Goal: Task Accomplishment & Management: Manage account settings

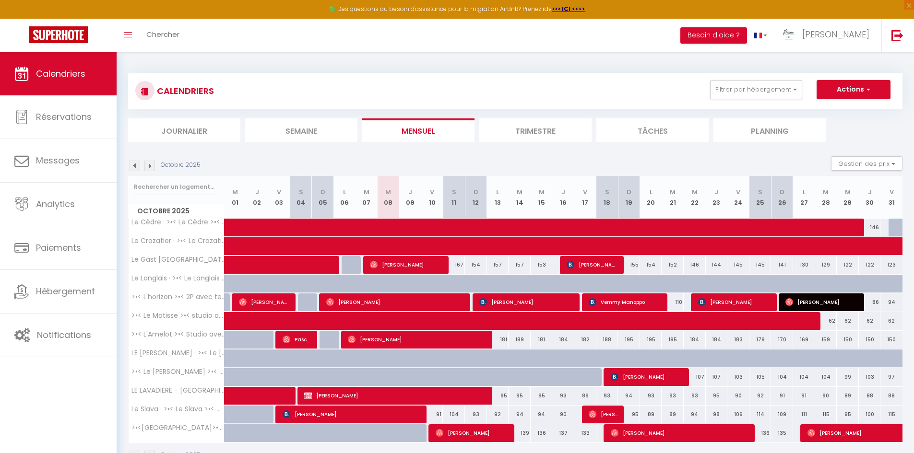
click at [137, 162] on img at bounding box center [134, 166] width 11 height 11
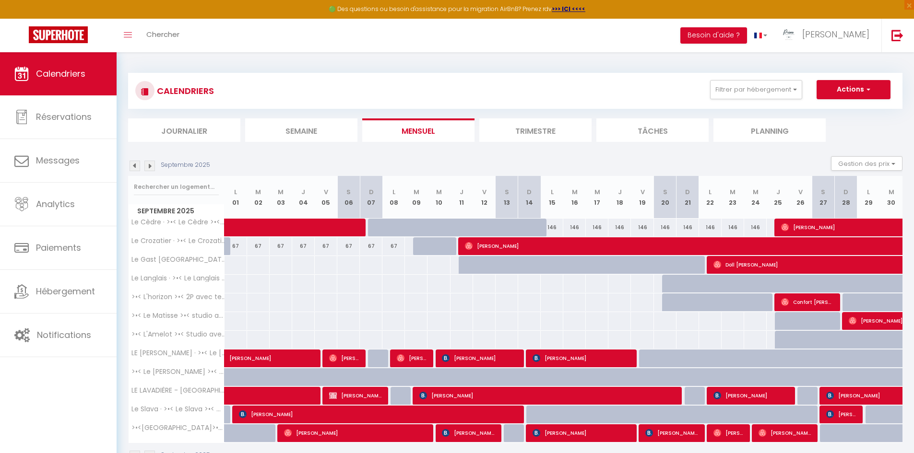
click at [129, 165] on div "Septembre 2025" at bounding box center [170, 166] width 85 height 11
click at [132, 166] on img at bounding box center [134, 166] width 11 height 11
select select
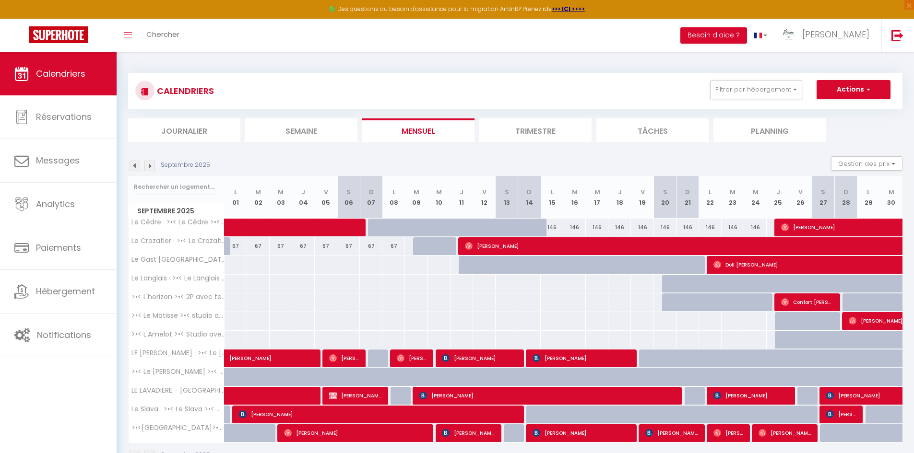
select select
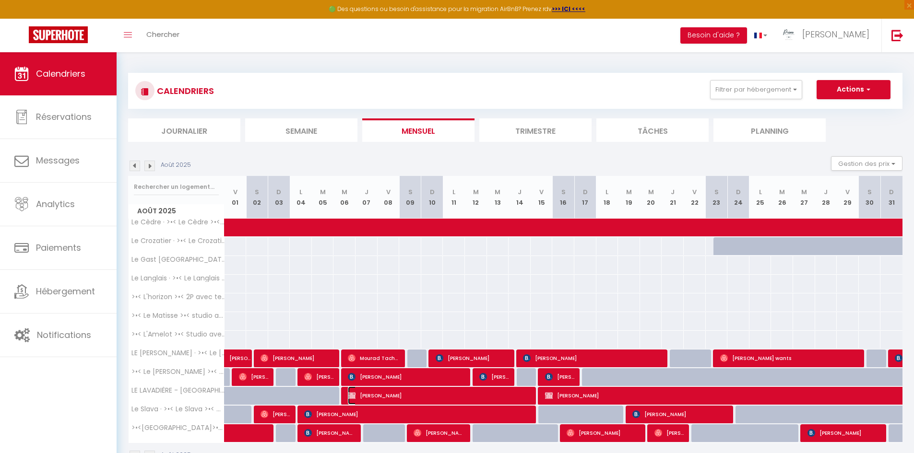
click at [502, 393] on span "[PERSON_NAME]" at bounding box center [440, 396] width 184 height 18
select select "OK"
select select "KO"
select select "0"
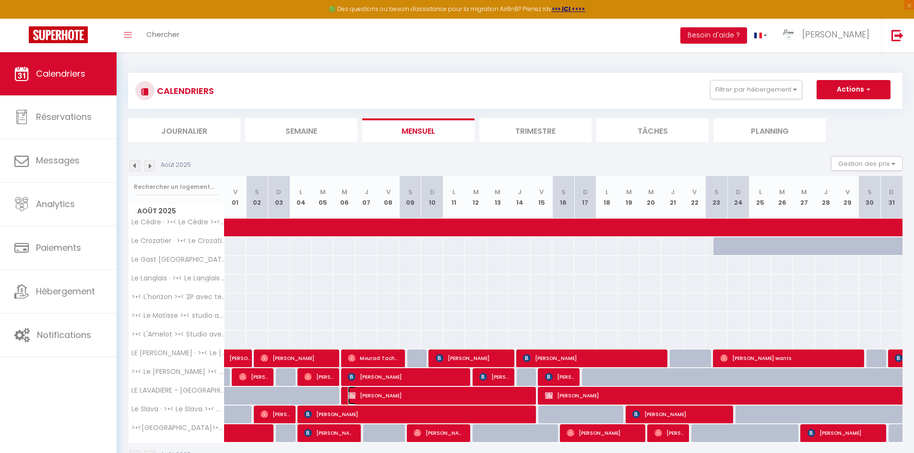
select select "0"
select select
select select "45363"
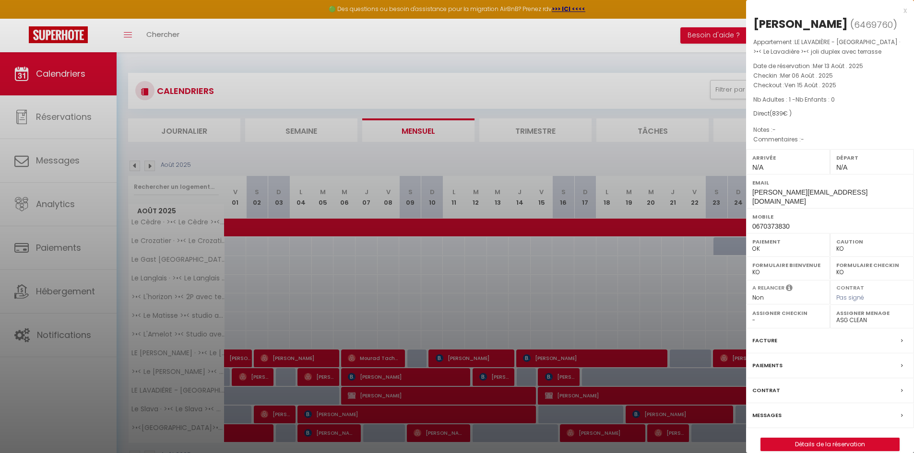
click at [902, 10] on div "x" at bounding box center [826, 11] width 161 height 12
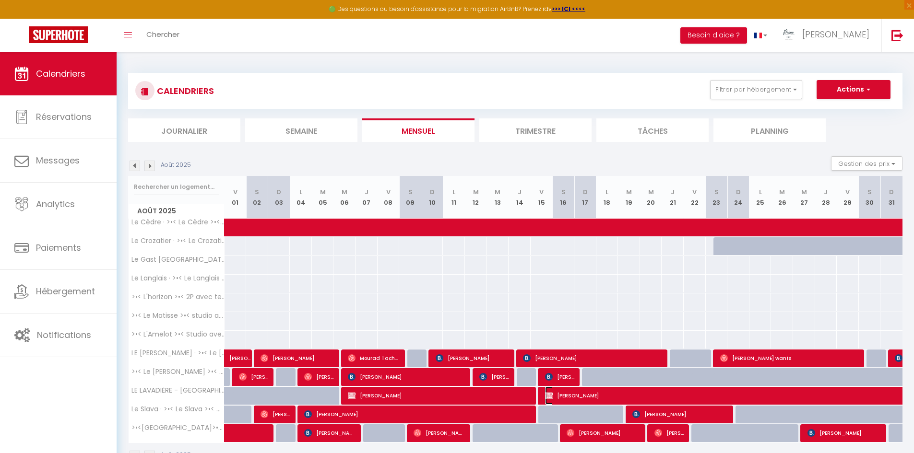
click at [616, 389] on span "[PERSON_NAME]" at bounding box center [776, 396] width 463 height 18
select select "OK"
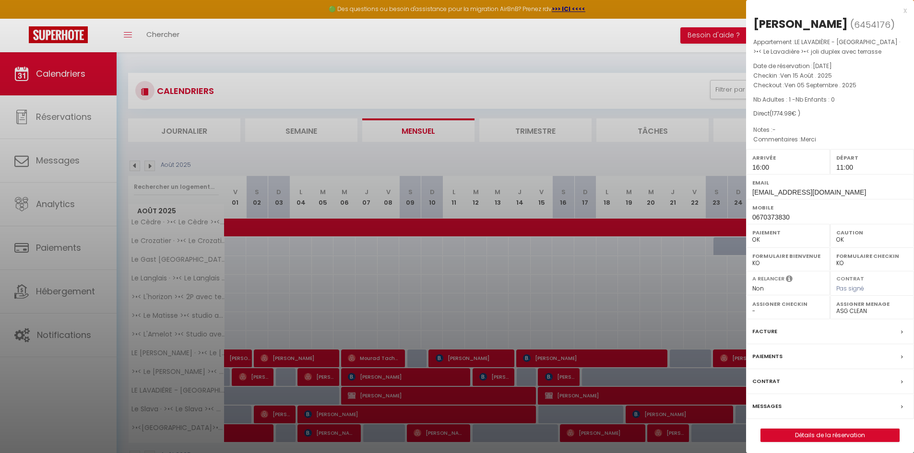
click at [904, 8] on div "x" at bounding box center [826, 11] width 161 height 12
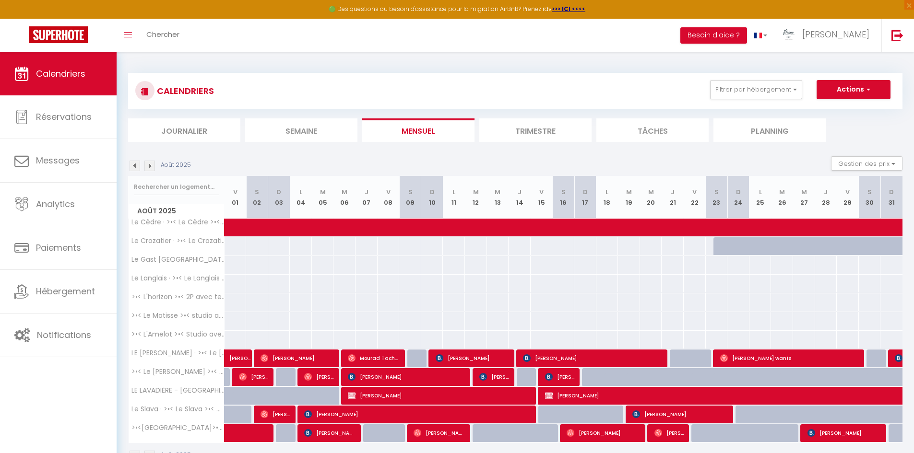
click at [132, 167] on img at bounding box center [134, 166] width 11 height 11
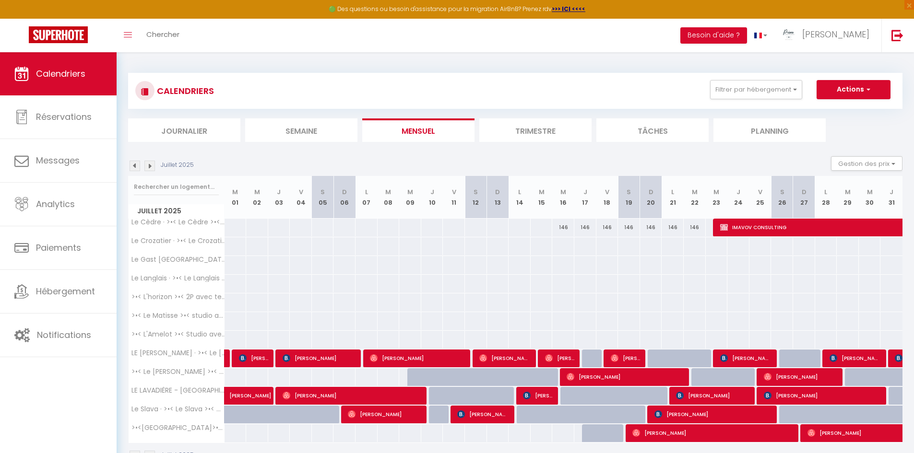
click at [152, 167] on img at bounding box center [149, 166] width 11 height 11
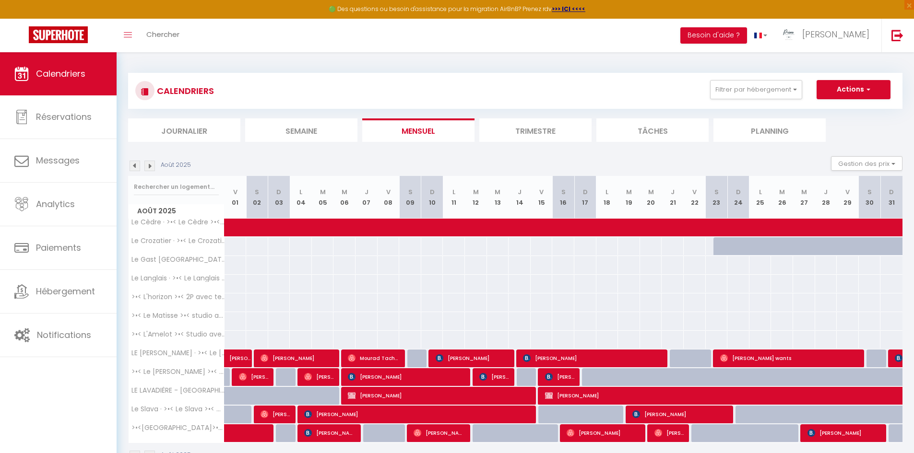
click at [152, 167] on img at bounding box center [149, 166] width 11 height 11
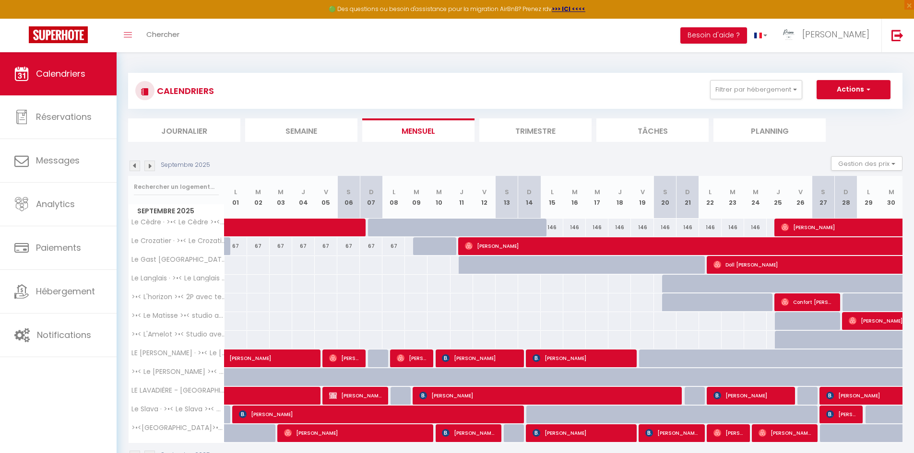
click at [135, 167] on img at bounding box center [134, 166] width 11 height 11
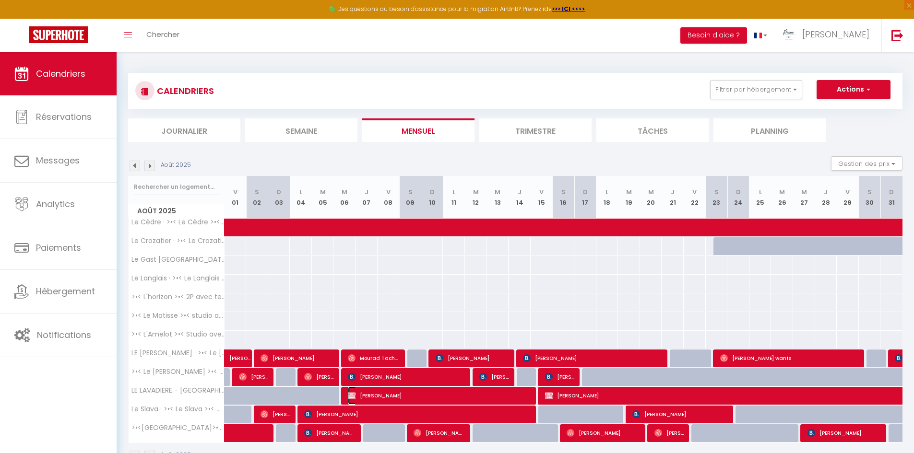
click at [506, 391] on span "[PERSON_NAME]" at bounding box center [440, 396] width 184 height 18
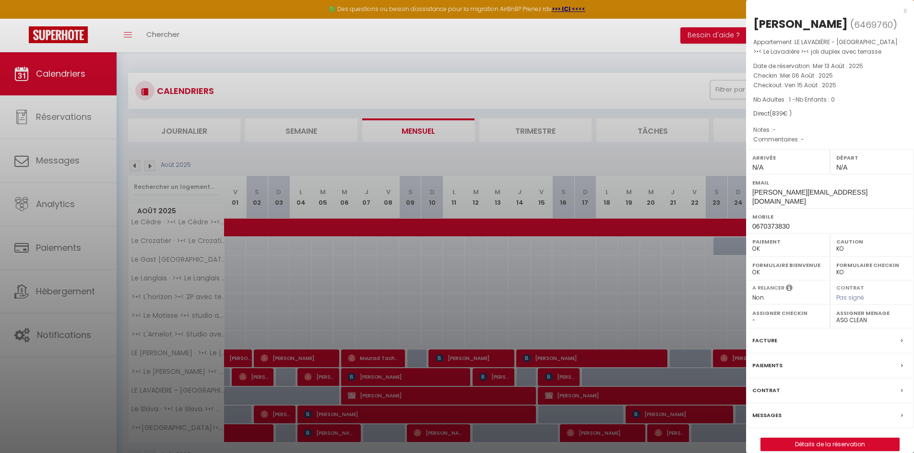
click at [576, 393] on div at bounding box center [457, 226] width 914 height 453
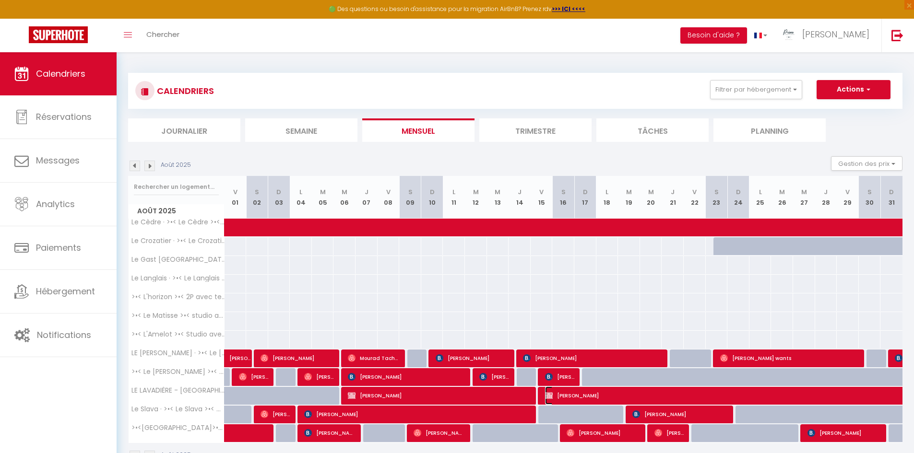
click at [576, 393] on span "[PERSON_NAME]" at bounding box center [776, 396] width 463 height 18
select select "OK"
select select "1"
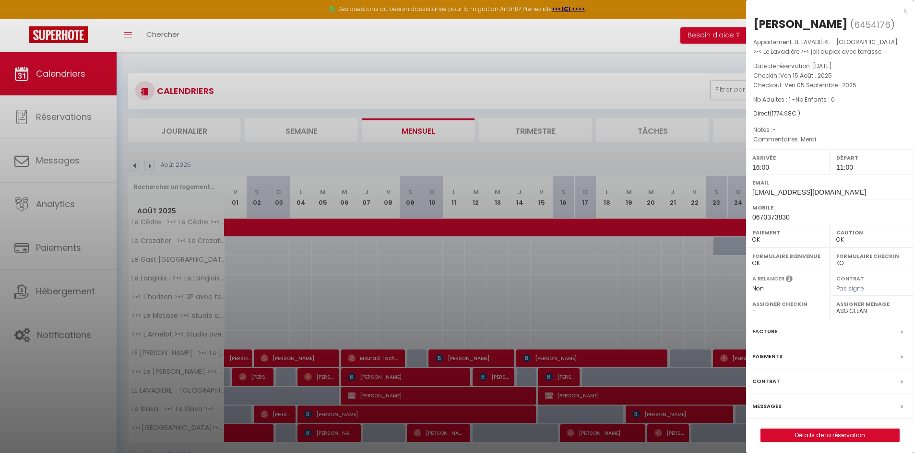
click at [903, 11] on div "x" at bounding box center [826, 11] width 161 height 12
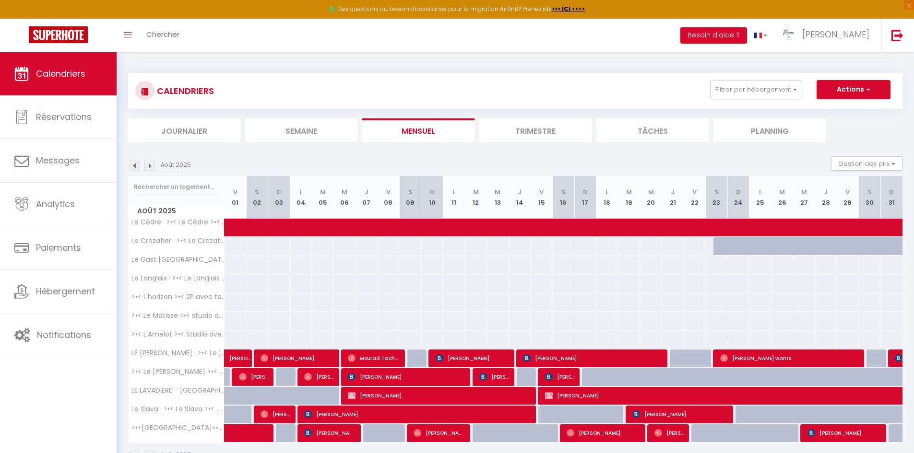
click at [149, 168] on img at bounding box center [149, 166] width 11 height 11
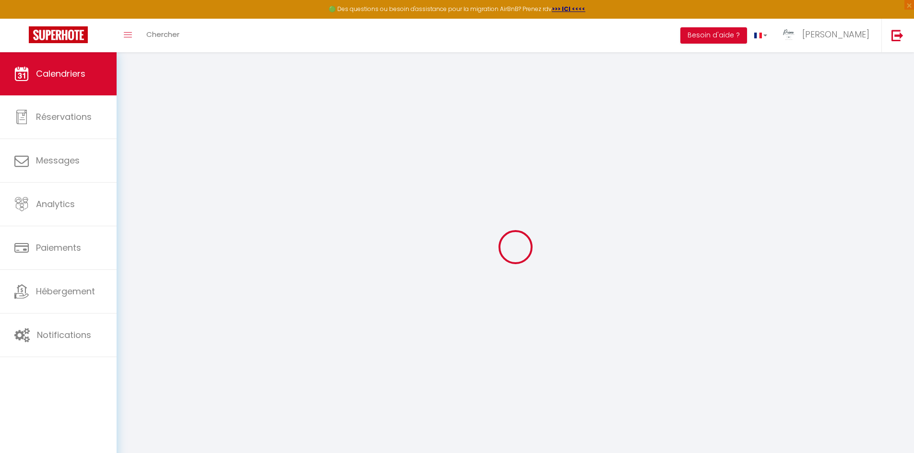
select select "0"
select select "45363"
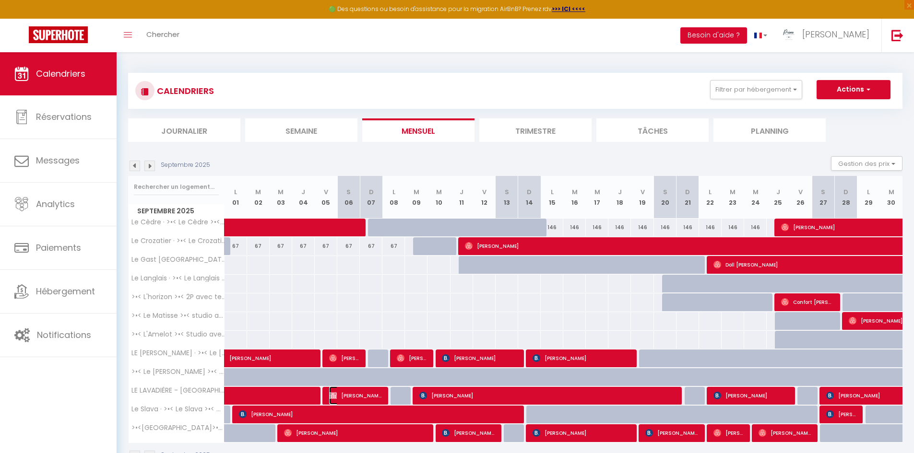
click at [345, 394] on span "[PERSON_NAME]" at bounding box center [355, 396] width 53 height 18
select select "KO"
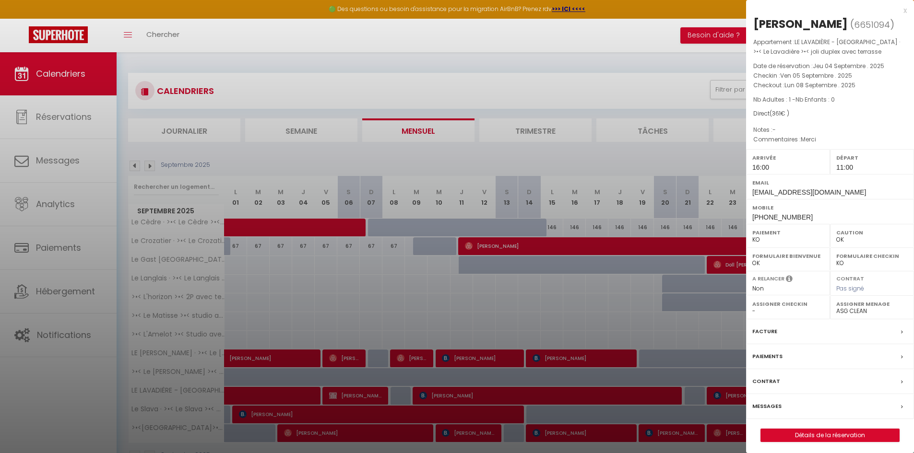
click at [905, 12] on div "x" at bounding box center [826, 11] width 161 height 12
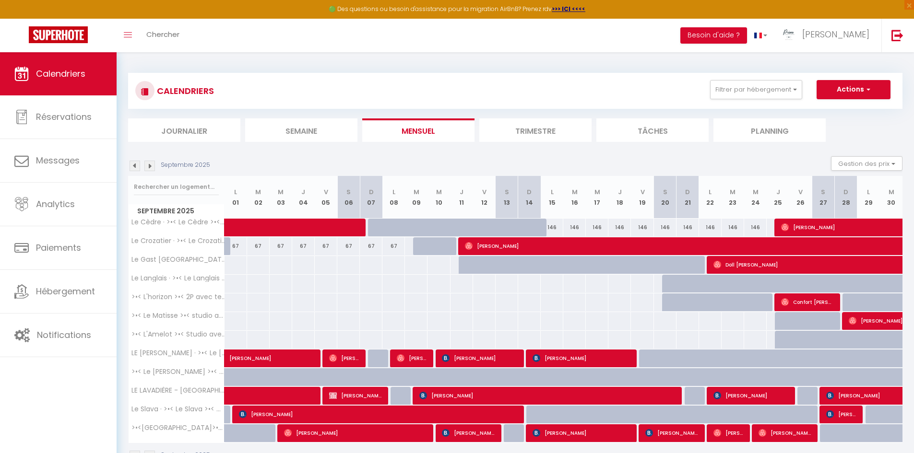
click at [133, 165] on img at bounding box center [134, 166] width 11 height 11
